Goal: Information Seeking & Learning: Check status

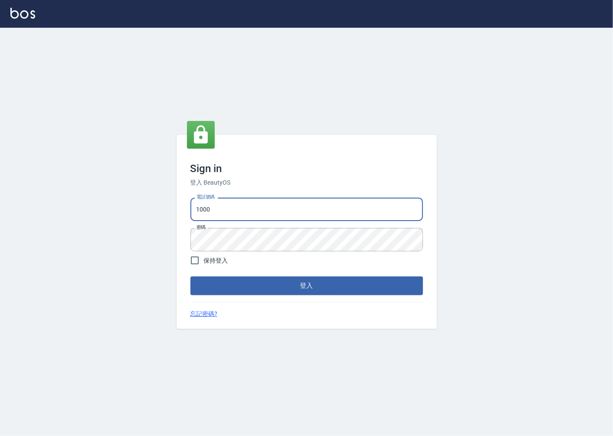
click at [242, 201] on input "1000" at bounding box center [306, 209] width 232 height 23
type input "0918920985"
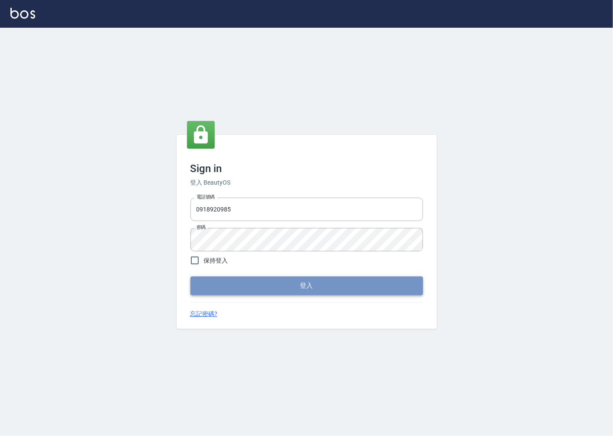
click at [233, 288] on button "登入" at bounding box center [306, 286] width 232 height 18
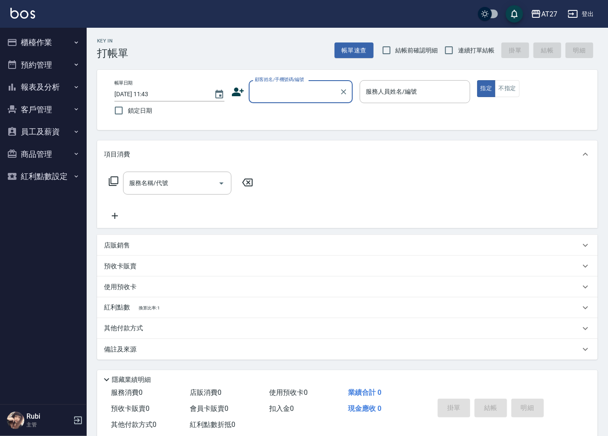
click at [61, 96] on button "報表及分析" at bounding box center [43, 87] width 80 height 23
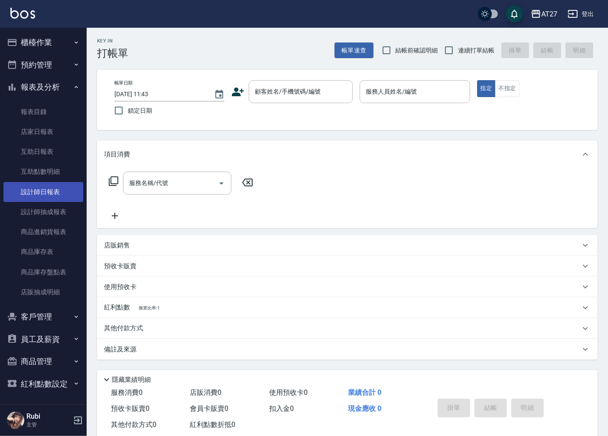
click at [65, 198] on link "設計師日報表" at bounding box center [43, 192] width 80 height 20
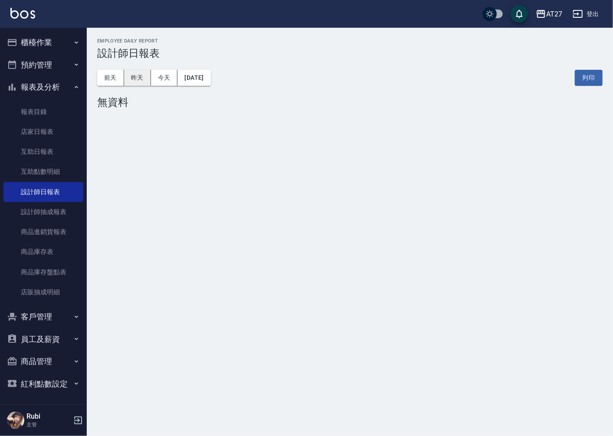
click at [146, 83] on button "昨天" at bounding box center [137, 78] width 27 height 16
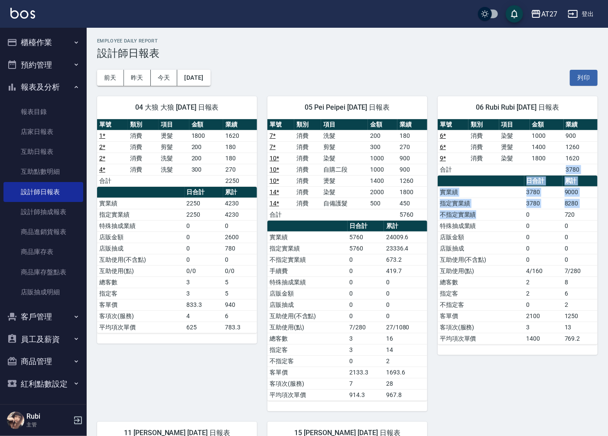
drag, startPoint x: 487, startPoint y: 167, endPoint x: 515, endPoint y: 228, distance: 67.1
click at [515, 228] on div "單號 類別 項目 金額 業績 6 * 消費 染髮 1000 900 6 * 消費 燙髮 1400 1260 9 * 消費 染髮 1800 1620 合計 37…" at bounding box center [518, 231] width 160 height 225
drag, startPoint x: 518, startPoint y: 271, endPoint x: 513, endPoint y: 261, distance: 10.9
click at [517, 265] on tbody "實業績 3780 9000 指定實業績 3780 8280 不指定實業績 0 720 特殊抽成業績 0 0 店販金額 0 0 店販抽成 0 0 互助使用(不含…" at bounding box center [518, 265] width 160 height 158
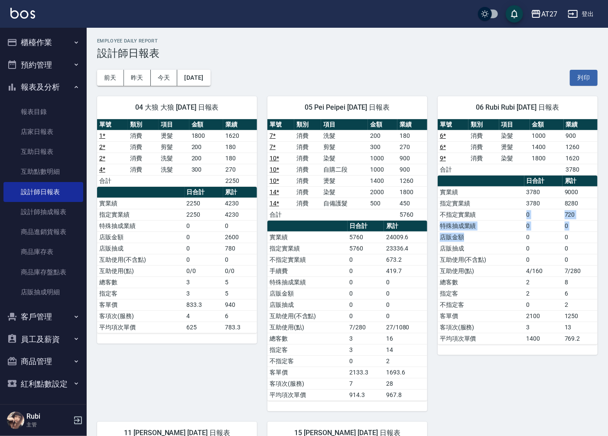
drag, startPoint x: 477, startPoint y: 215, endPoint x: 500, endPoint y: 252, distance: 43.8
click at [497, 244] on tbody "實業績 3780 9000 指定實業績 3780 8280 不指定實業績 0 720 特殊抽成業績 0 0 店販金額 0 0 店販抽成 0 0 互助使用(不含…" at bounding box center [518, 265] width 160 height 158
click at [502, 255] on td "互助使用(不含點)" at bounding box center [481, 259] width 87 height 11
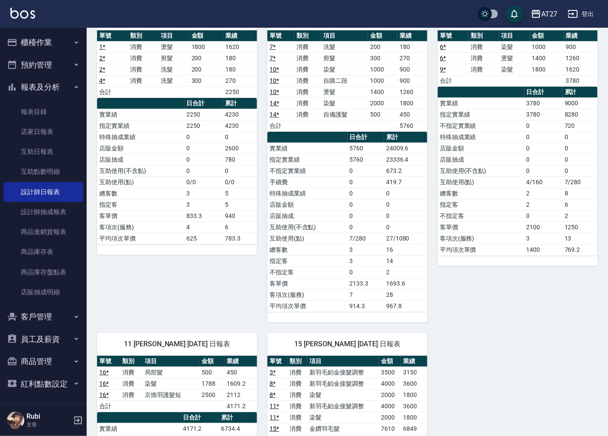
scroll to position [48, 0]
